Goal: Task Accomplishment & Management: Manage account settings

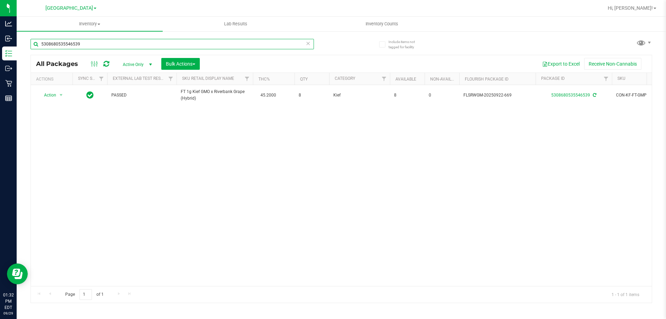
click at [141, 42] on input "5308680535546539" at bounding box center [173, 44] width 284 height 10
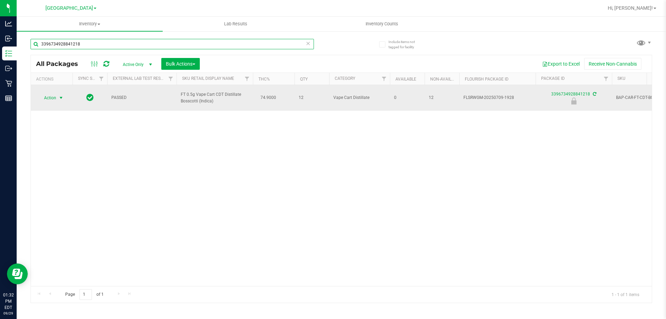
type input "3396734928841218"
click at [50, 99] on span "Action" at bounding box center [47, 98] width 19 height 10
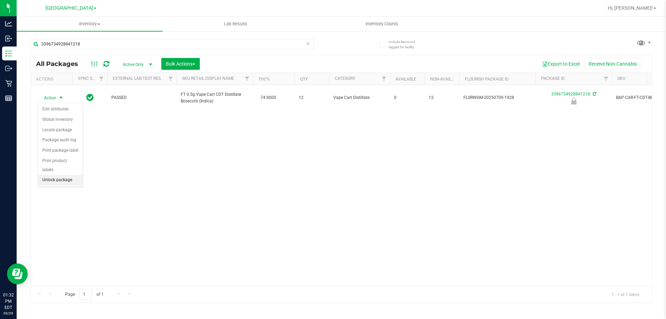
click at [58, 175] on li "Unlock package" at bounding box center [60, 180] width 44 height 10
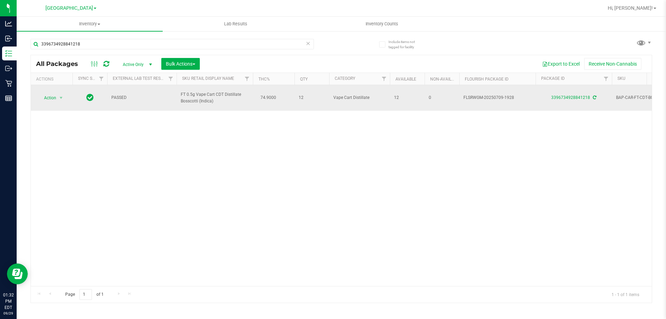
drag, startPoint x: 180, startPoint y: 94, endPoint x: 215, endPoint y: 101, distance: 35.9
click at [226, 102] on td "FT 0.5g Vape Cart CDT Distillate Bosscotti (Indica)" at bounding box center [215, 98] width 76 height 26
copy span "FT 0.5g Vape Cart CDT Distillate Bosscotti (Indica)"
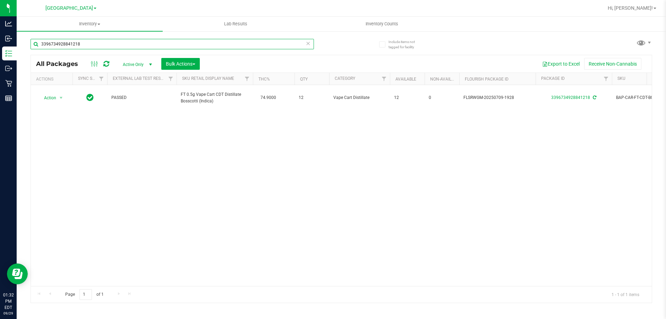
click at [67, 44] on input "3396734928841218" at bounding box center [173, 44] width 284 height 10
paste input "FT 0.5g Vape Cart CDT Distillate Bosscotti (Indica)"
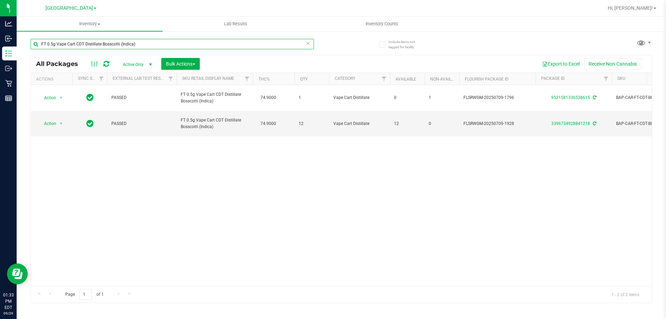
click at [120, 45] on input "FT 0.5g Vape Cart CDT Distillate Bosscotti (Indica)" at bounding box center [173, 44] width 284 height 10
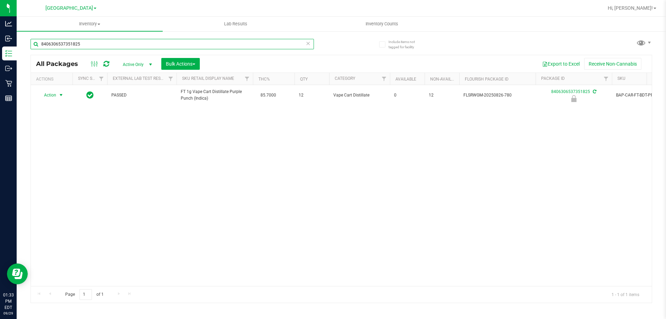
type input "8406306537351825"
click at [53, 95] on span "Action" at bounding box center [47, 95] width 19 height 10
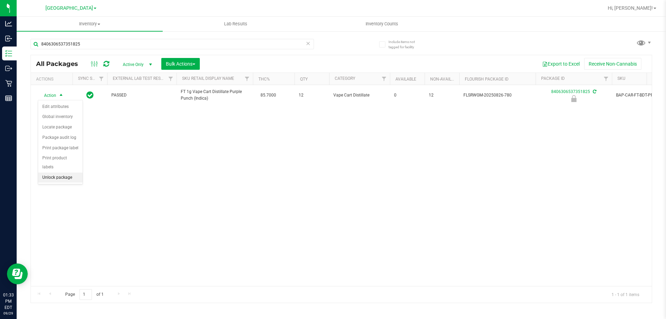
click at [51, 172] on li "Unlock package" at bounding box center [60, 177] width 44 height 10
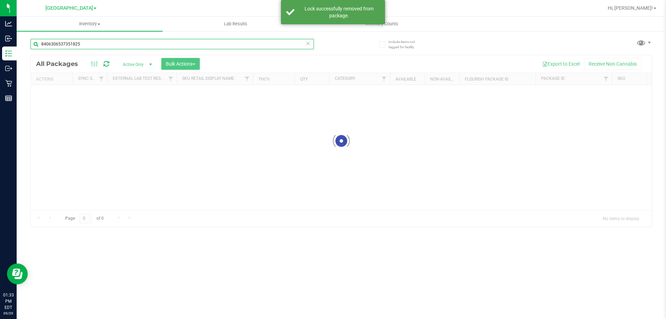
click at [85, 47] on input "8406306537351825" at bounding box center [173, 44] width 284 height 10
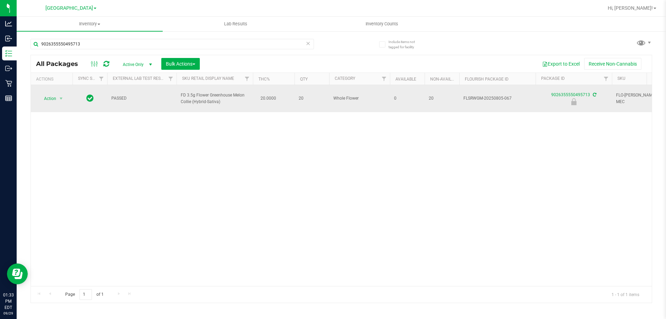
drag, startPoint x: 175, startPoint y: 90, endPoint x: 221, endPoint y: 100, distance: 47.4
click at [221, 100] on tr "Action Action Edit attributes Global inventory Locate package Package audit log…" at bounding box center [672, 98] width 1282 height 27
copy tr "FD 3.5g Flower Greenhouse Melon Collie (Hybrid-Sativa)"
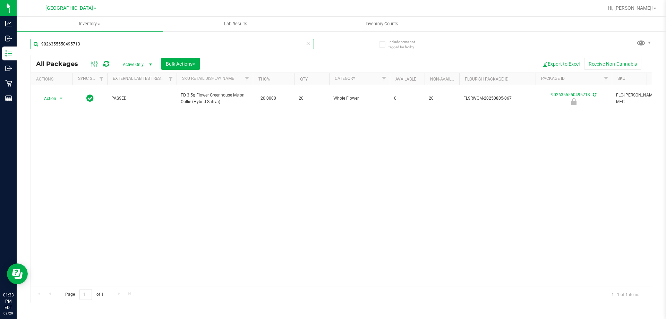
click at [88, 47] on input "9026355550495713" at bounding box center [173, 44] width 284 height 10
paste input "FD 3.5g Flower Greenhouse Melon Collie (Hybrid-Sativa)"
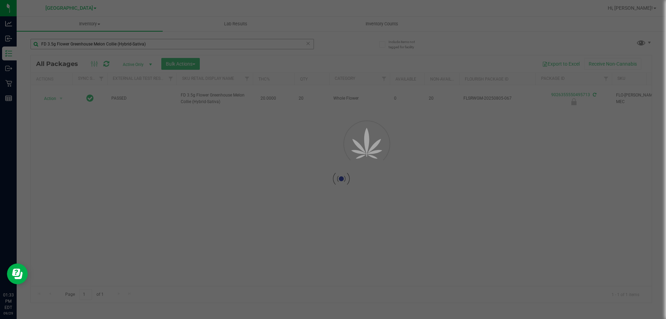
click at [44, 45] on div at bounding box center [333, 159] width 666 height 319
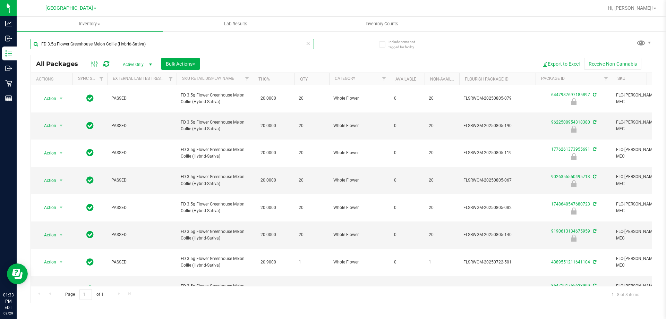
click at [163, 46] on input "FD 3.5g Flower Greenhouse Melon Collie (Hybrid-Sativa)" at bounding box center [173, 44] width 284 height 10
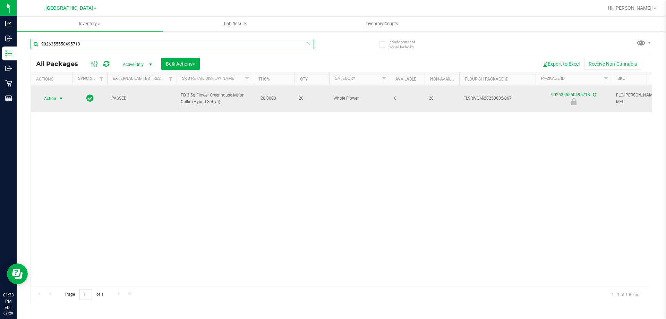
type input "9026355550495713"
click at [52, 95] on span "Action" at bounding box center [47, 99] width 19 height 10
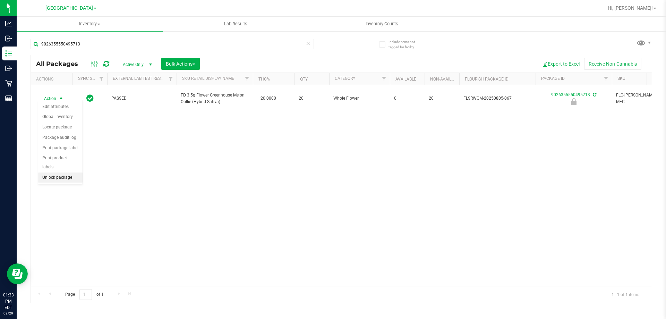
click at [64, 172] on li "Unlock package" at bounding box center [60, 177] width 44 height 10
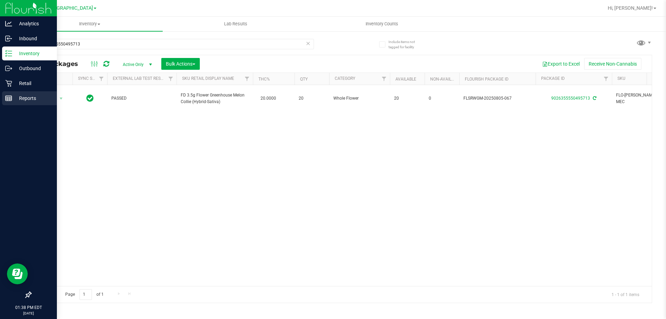
click at [14, 94] on p "Reports" at bounding box center [33, 98] width 42 height 8
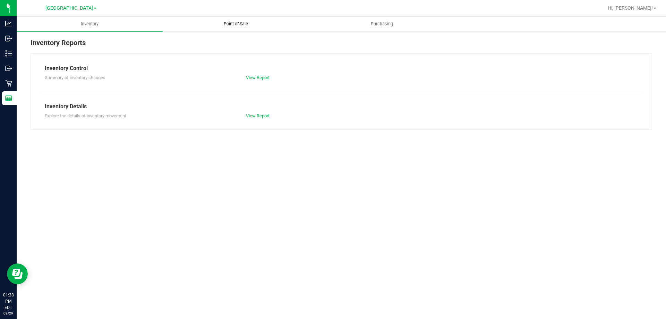
click at [228, 22] on span "Point of Sale" at bounding box center [235, 24] width 43 height 6
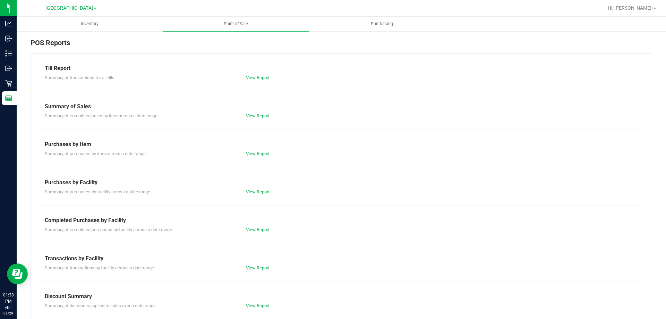
click at [256, 268] on link "View Report" at bounding box center [258, 267] width 24 height 5
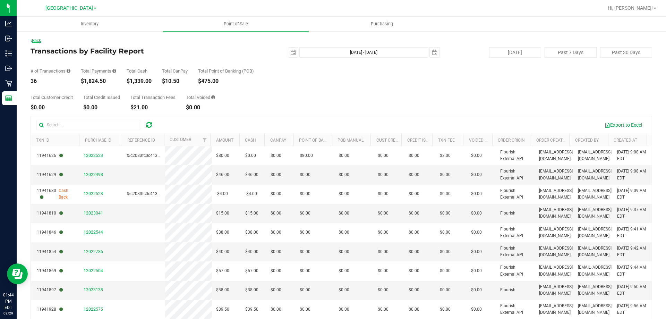
click at [40, 40] on link "Back" at bounding box center [36, 40] width 10 height 5
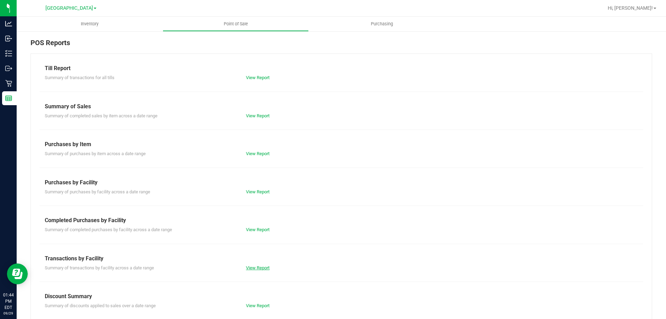
click at [262, 269] on link "View Report" at bounding box center [258, 267] width 24 height 5
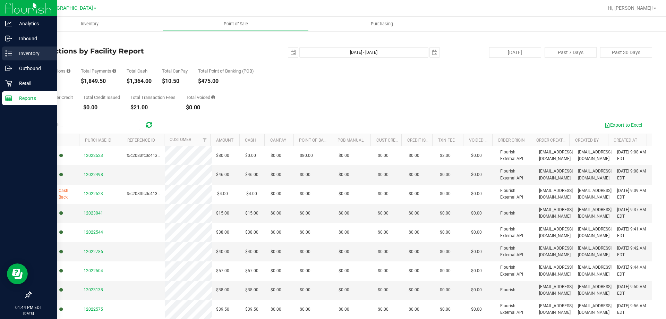
click at [18, 52] on p "Inventory" at bounding box center [33, 53] width 42 height 8
click at [10, 53] on line at bounding box center [10, 53] width 4 height 0
